Goal: Complete Application Form: Complete application form

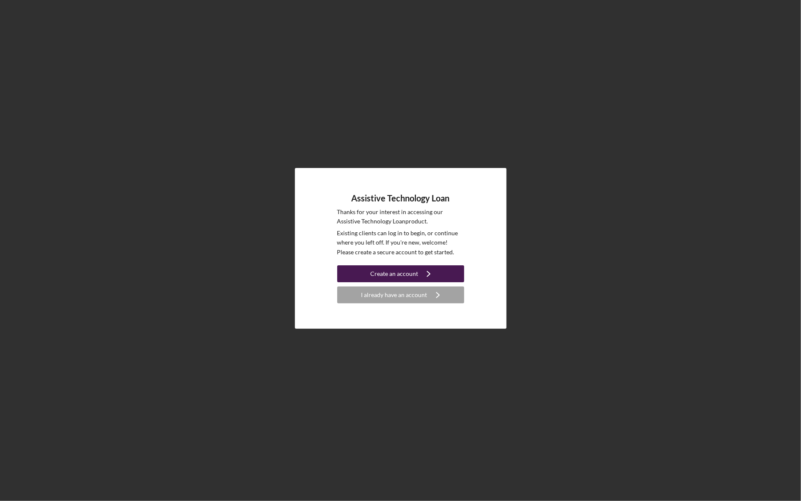
click at [387, 271] on div "Create an account" at bounding box center [394, 273] width 48 height 17
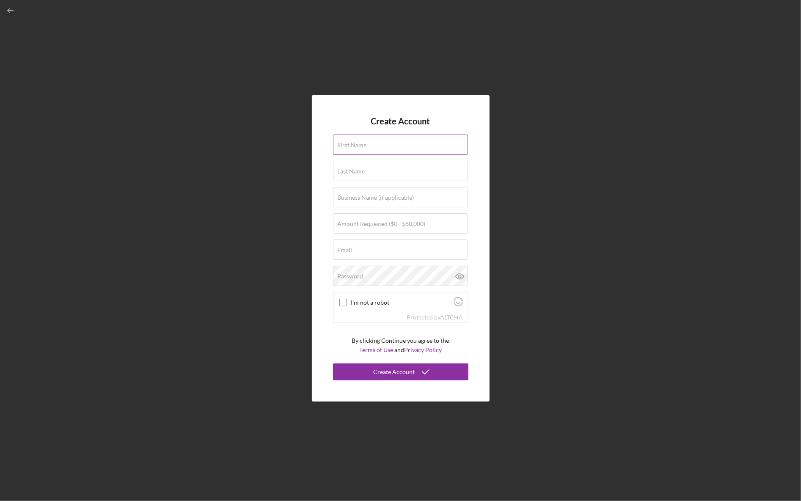
click at [355, 146] on label "First Name" at bounding box center [352, 145] width 29 height 7
click at [355, 146] on input "First Name" at bounding box center [400, 145] width 135 height 20
type input "[PERSON_NAME]"
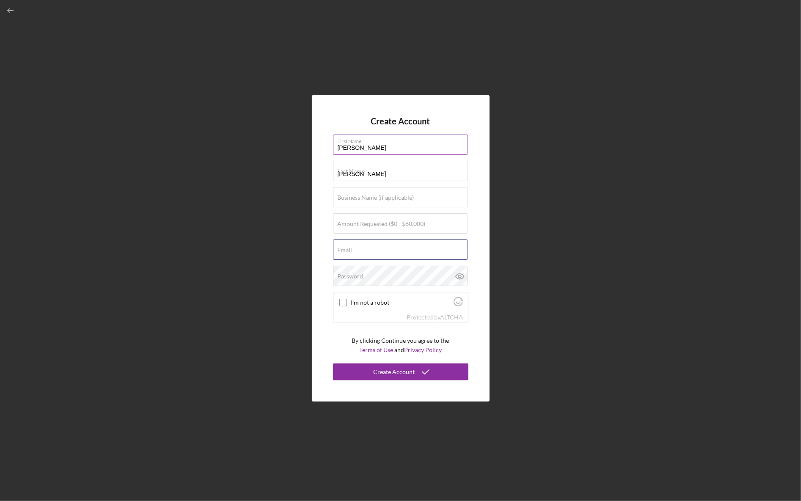
type input "[PERSON_NAME][EMAIL_ADDRESS][DOMAIN_NAME]"
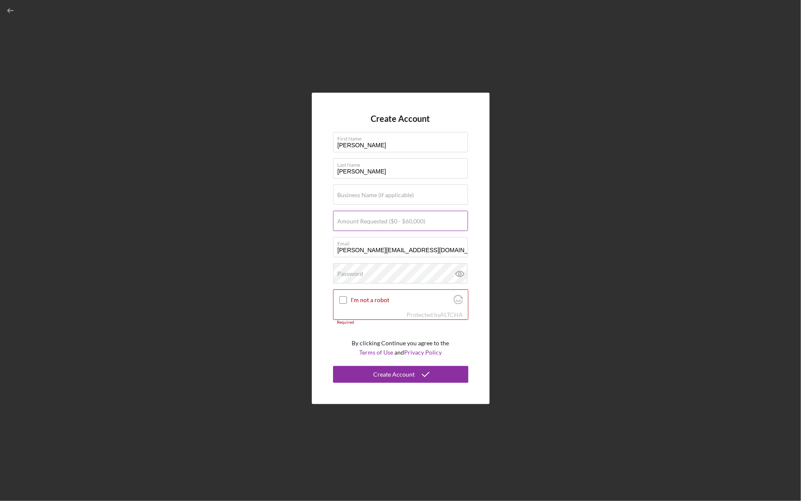
click at [386, 226] on input "Amount Requested ($0 - $60,000)" at bounding box center [400, 221] width 135 height 20
type input "$20,000"
click at [341, 299] on input "I'm not a robot" at bounding box center [344, 300] width 8 height 8
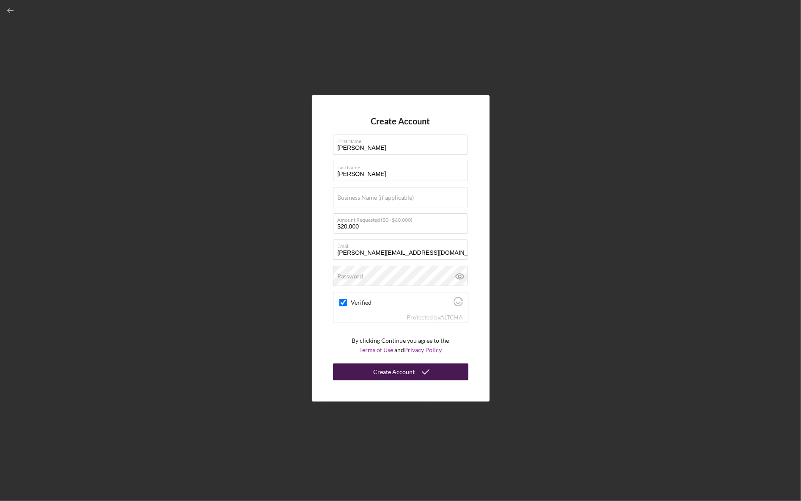
click at [403, 372] on div "Create Account" at bounding box center [394, 372] width 41 height 17
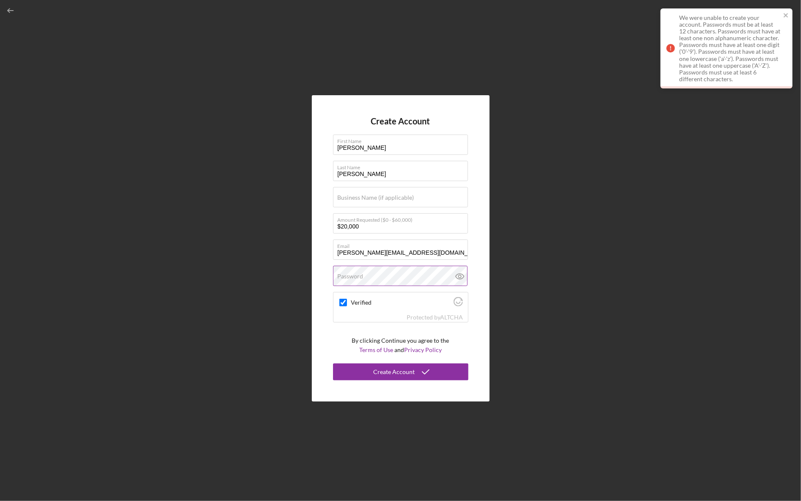
click at [356, 274] on label "Password" at bounding box center [351, 276] width 26 height 7
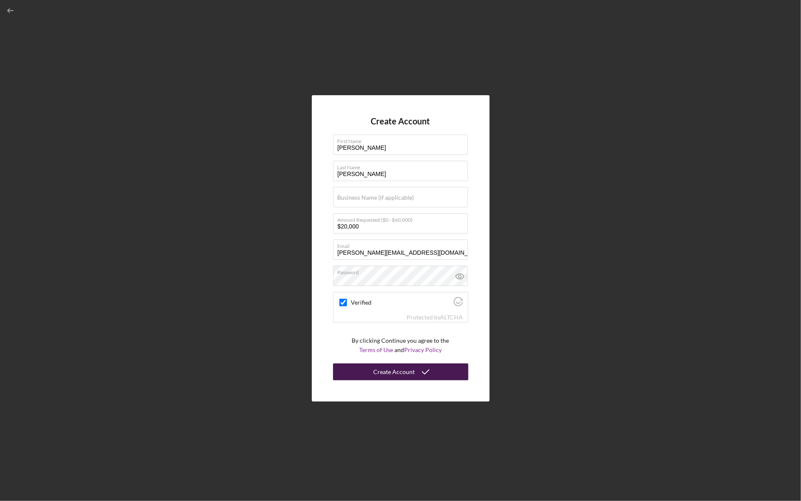
click at [391, 370] on div "Create Account" at bounding box center [394, 372] width 41 height 17
click at [344, 303] on input "Verified" at bounding box center [344, 303] width 8 height 8
checkbox input "true"
click at [405, 366] on div "Create Account" at bounding box center [394, 372] width 41 height 17
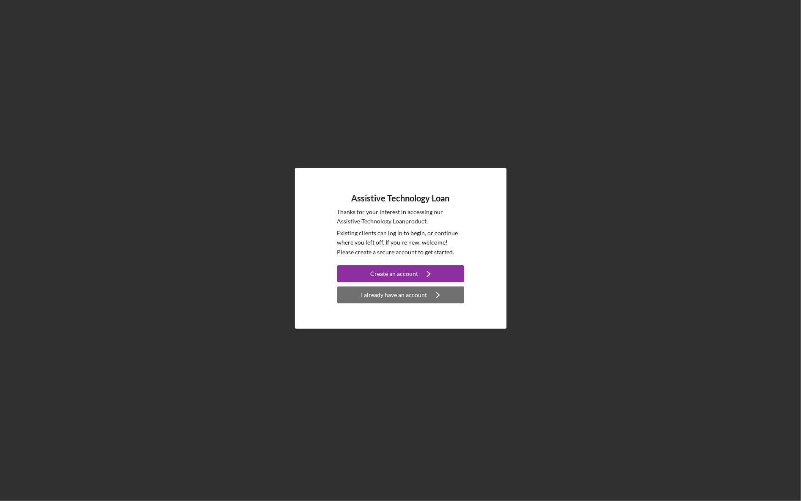
click at [394, 293] on div "I already have an account" at bounding box center [395, 295] width 66 height 17
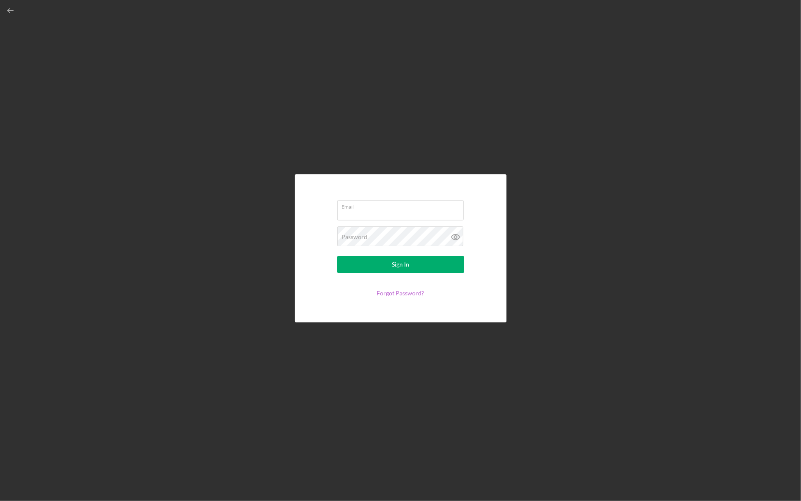
type input "[PERSON_NAME][EMAIL_ADDRESS][DOMAIN_NAME]"
click at [393, 261] on div "Sign In" at bounding box center [400, 264] width 17 height 17
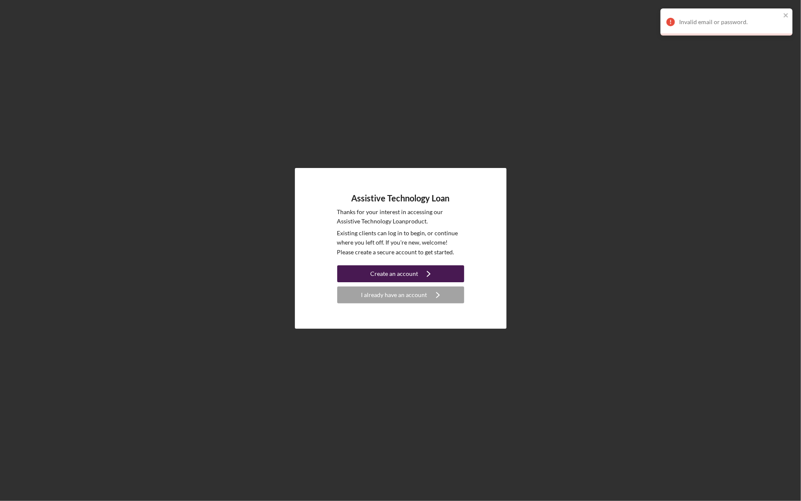
click at [403, 275] on div "Create an account" at bounding box center [394, 273] width 48 height 17
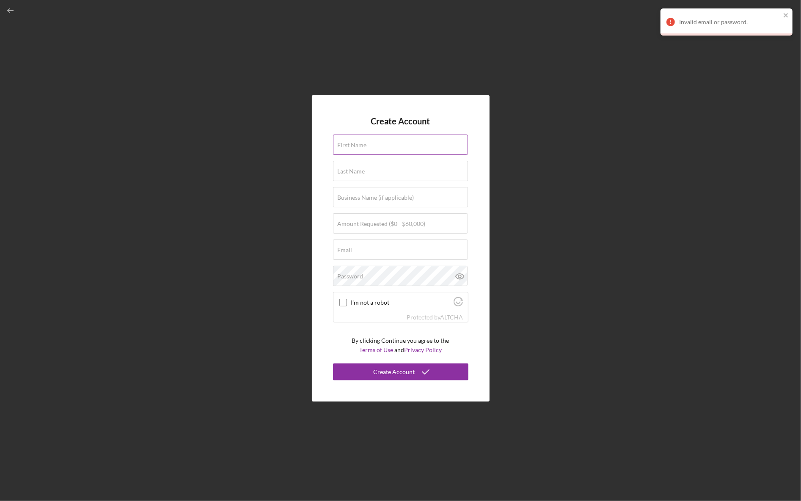
click at [367, 144] on div "First Name" at bounding box center [400, 145] width 135 height 21
type input "[PERSON_NAME]"
type input "[PERSON_NAME][EMAIL_ADDRESS][DOMAIN_NAME]"
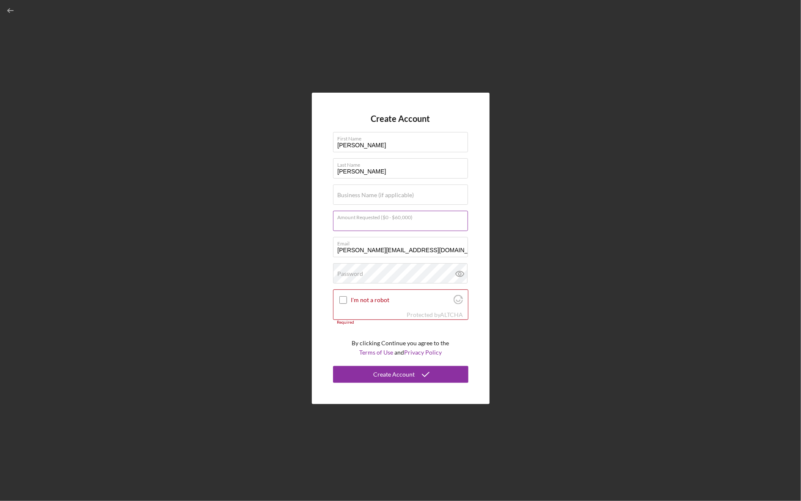
click at [408, 215] on div "Amount Requested ($0 - $60,000)" at bounding box center [400, 221] width 135 height 21
type input "$20,000"
click at [356, 275] on label "Password" at bounding box center [351, 274] width 26 height 7
click at [343, 299] on input "I'm not a robot" at bounding box center [344, 300] width 8 height 8
checkbox input "true"
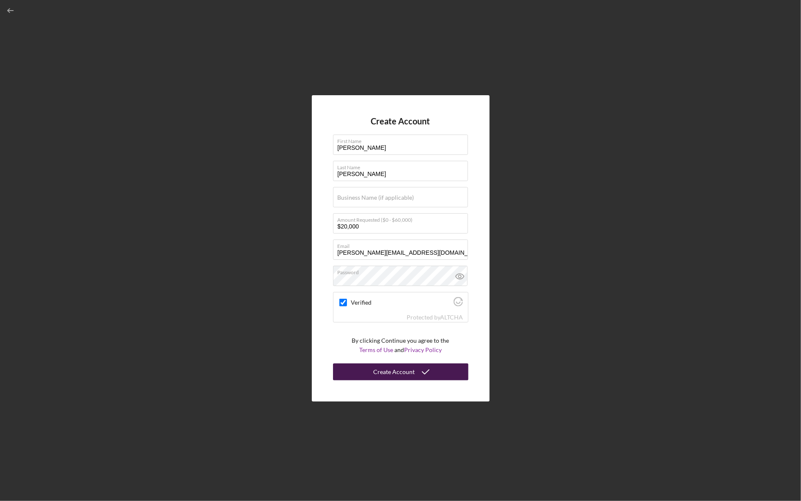
click at [398, 371] on div "Create Account" at bounding box center [394, 372] width 41 height 17
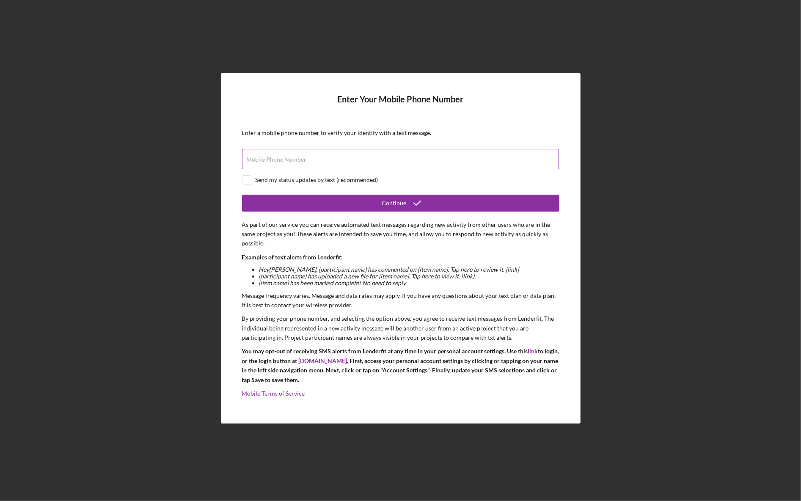
click at [288, 159] on label "Mobile Phone Number" at bounding box center [277, 159] width 60 height 7
click at [288, 159] on input "Mobile Phone Number" at bounding box center [400, 159] width 317 height 20
type input "[PHONE_NUMBER]"
click at [248, 178] on input "checkbox" at bounding box center [247, 180] width 8 height 8
checkbox input "true"
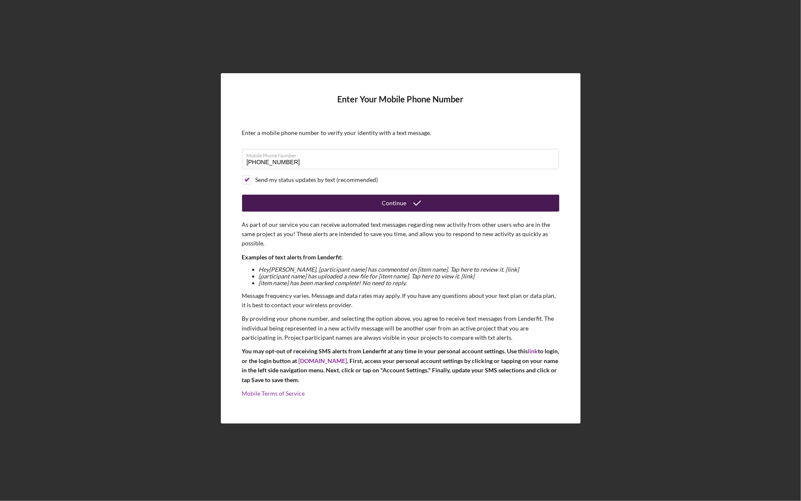
click at [408, 205] on icon "submit" at bounding box center [417, 203] width 21 height 21
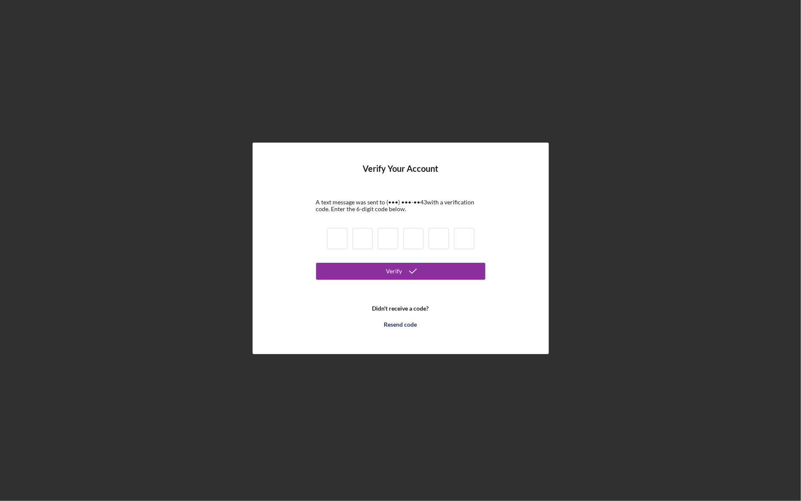
click at [351, 229] on div at bounding box center [401, 240] width 152 height 29
click at [345, 240] on input at bounding box center [337, 238] width 20 height 21
type input "0"
type input "9"
type input "8"
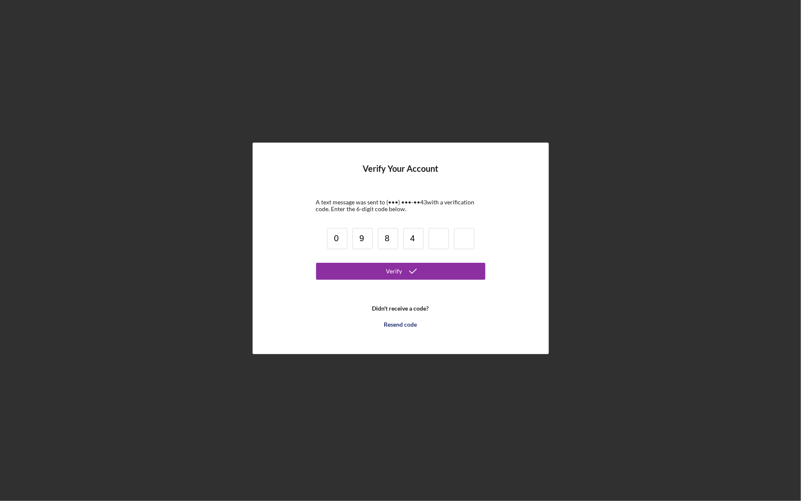
type input "4"
type input "0"
type input "9"
click at [378, 276] on button "Verify" at bounding box center [400, 271] width 169 height 17
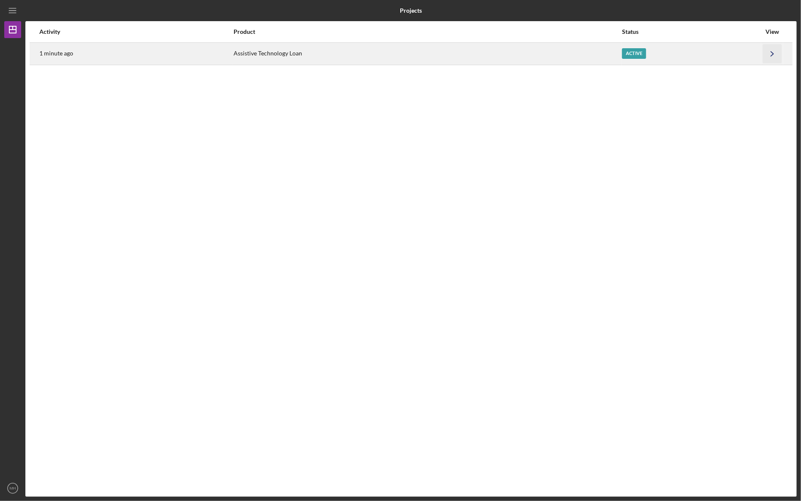
click at [773, 50] on icon "Icon/Navigate" at bounding box center [772, 53] width 19 height 19
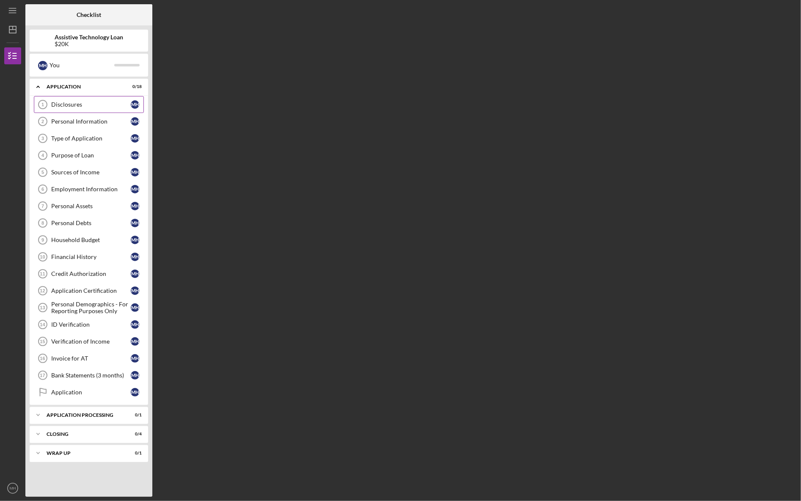
click at [74, 104] on div "Disclosures" at bounding box center [91, 104] width 80 height 7
